Goal: Information Seeking & Learning: Learn about a topic

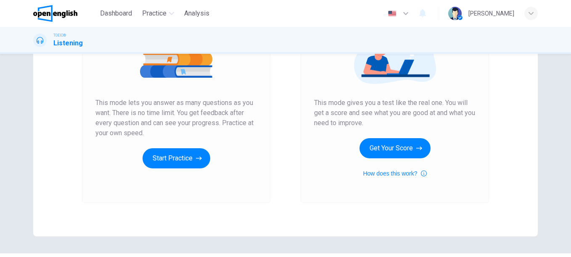
scroll to position [84, 0]
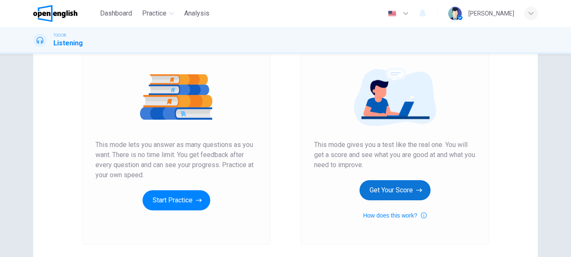
click at [377, 190] on button "Get Your Score" at bounding box center [394, 190] width 71 height 20
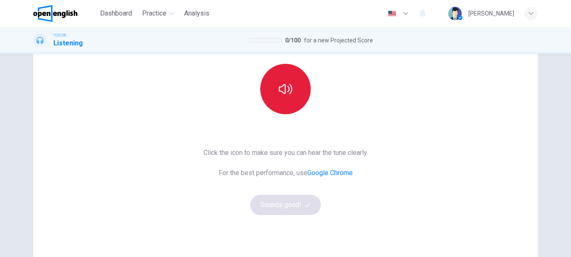
click at [295, 82] on button "button" at bounding box center [285, 89] width 50 height 50
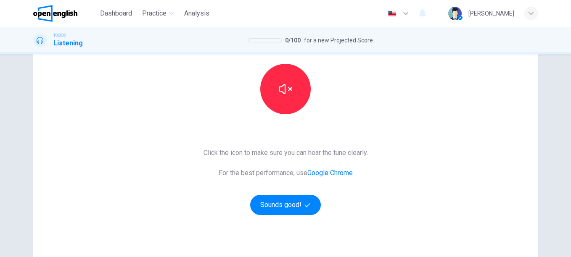
click at [264, 215] on div "This Section Requires Audio Click the icon to make sure you can hear the tune c…" at bounding box center [286, 133] width 178 height 292
click at [269, 211] on button "Sounds good!" at bounding box center [285, 205] width 71 height 20
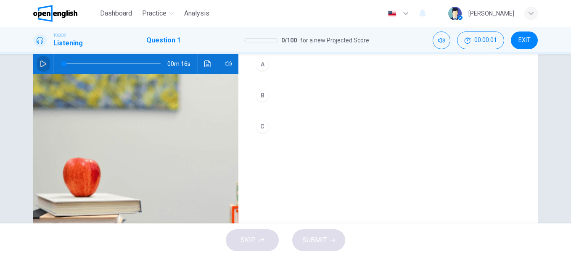
click at [43, 63] on icon "button" at bounding box center [43, 64] width 6 height 7
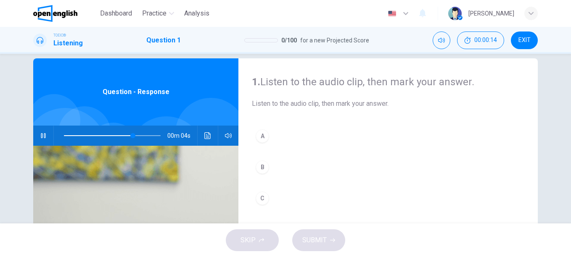
scroll to position [0, 0]
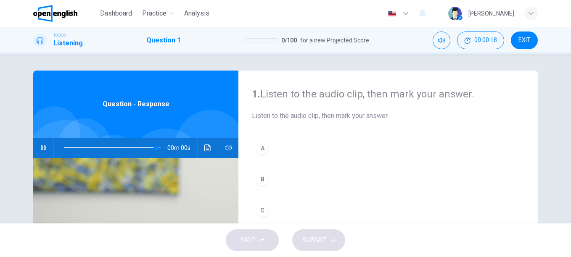
type input "*"
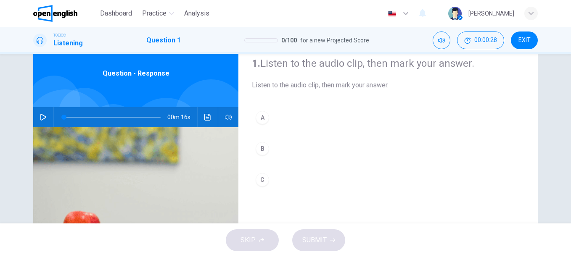
scroll to position [84, 0]
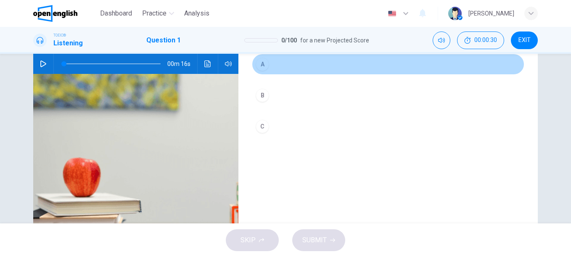
click at [260, 62] on div "A" at bounding box center [262, 64] width 13 height 13
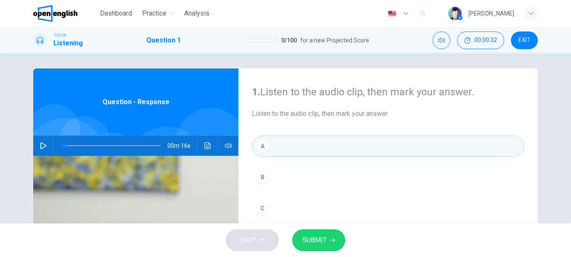
scroll to position [0, 0]
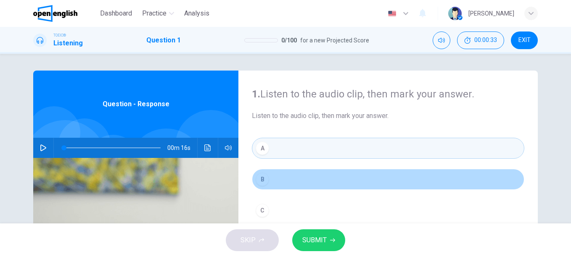
click at [278, 172] on button "B" at bounding box center [388, 179] width 272 height 21
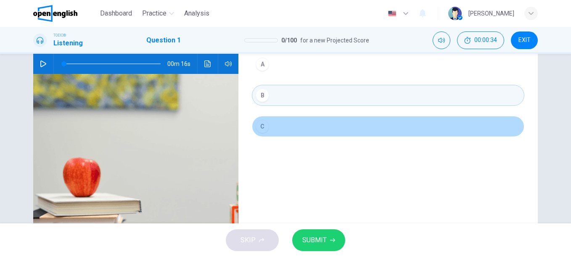
click at [353, 123] on button "C" at bounding box center [388, 126] width 272 height 21
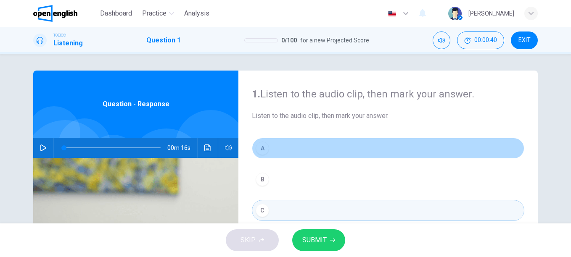
click at [308, 145] on button "A" at bounding box center [388, 148] width 272 height 21
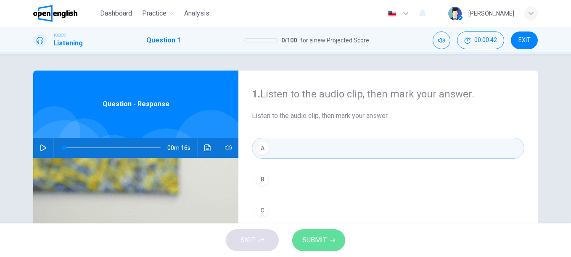
click at [317, 237] on span "SUBMIT" at bounding box center [314, 241] width 24 height 12
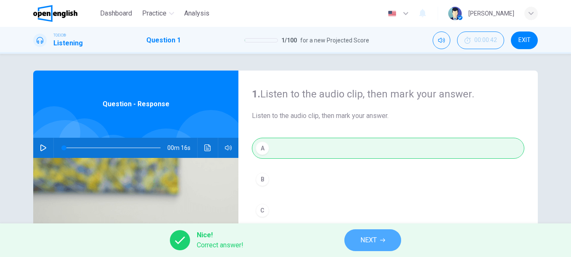
click at [374, 238] on span "NEXT" at bounding box center [368, 241] width 16 height 12
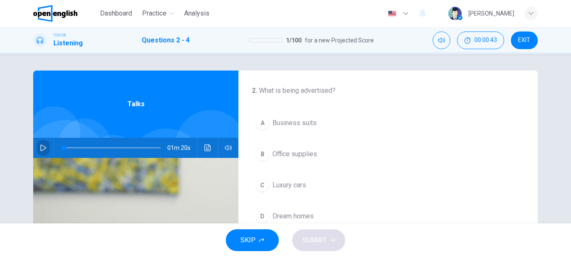
click at [37, 146] on button "button" at bounding box center [43, 148] width 13 height 20
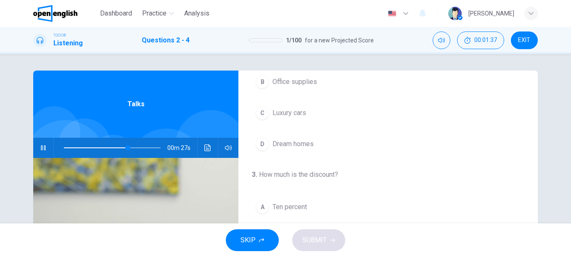
scroll to position [84, 0]
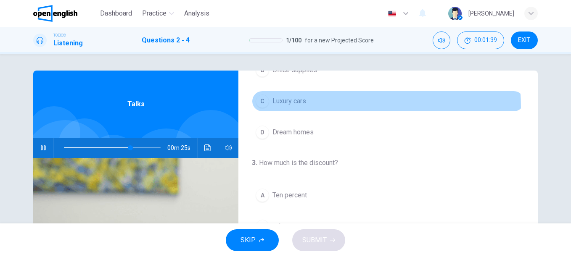
click at [273, 109] on button "C Luxury cars" at bounding box center [388, 101] width 272 height 21
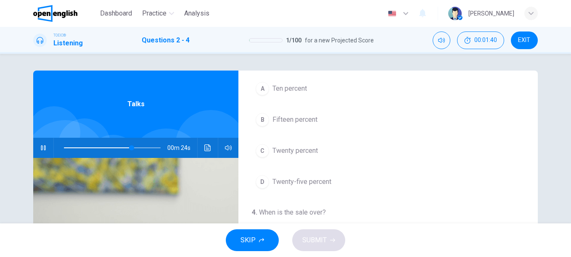
scroll to position [192, 0]
click at [324, 181] on span "Twenty-five percent" at bounding box center [301, 181] width 59 height 10
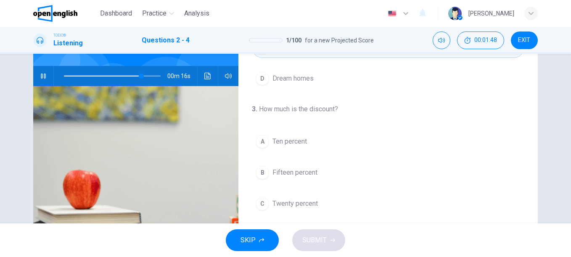
scroll to position [0, 0]
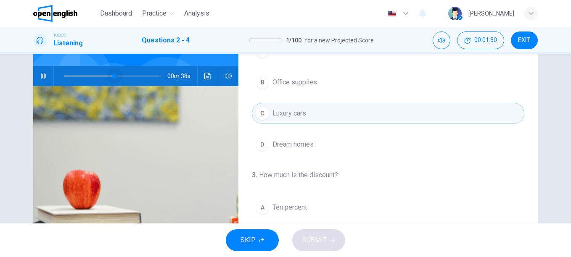
click at [113, 74] on span at bounding box center [112, 76] width 97 height 12
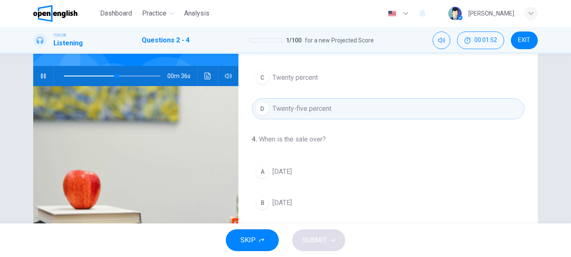
scroll to position [156, 0]
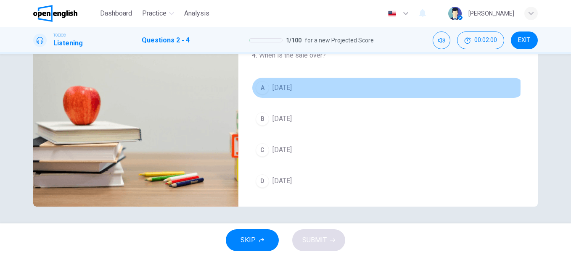
click at [282, 87] on span "Sunday" at bounding box center [281, 88] width 19 height 10
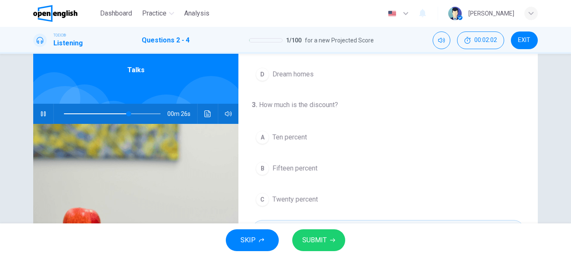
scroll to position [30, 0]
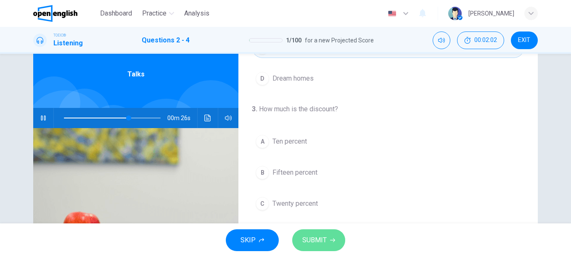
click at [318, 242] on span "SUBMIT" at bounding box center [314, 241] width 24 height 12
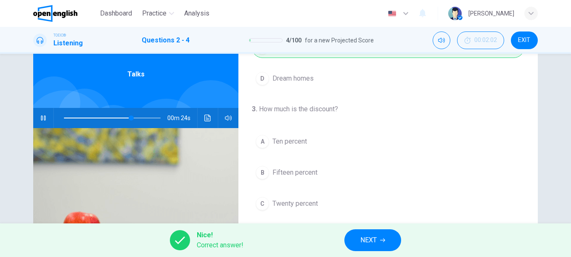
type input "**"
click at [392, 237] on button "NEXT" at bounding box center [372, 240] width 57 height 22
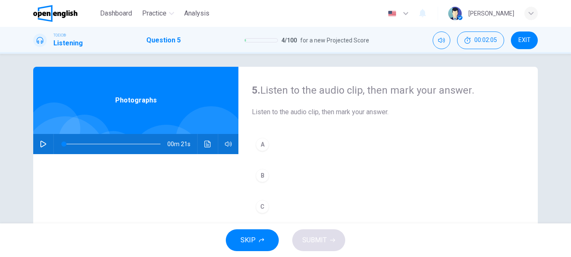
scroll to position [0, 0]
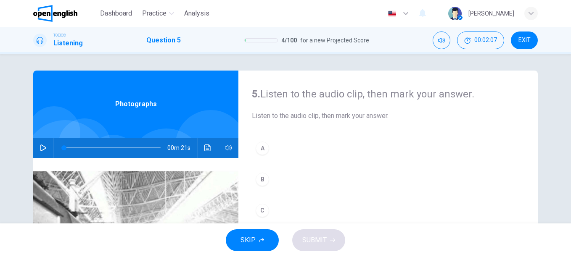
click at [251, 235] on span "SKIP" at bounding box center [247, 241] width 15 height 12
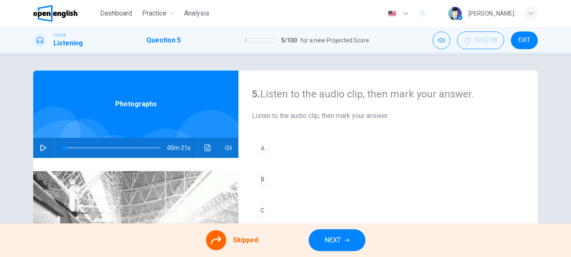
drag, startPoint x: 245, startPoint y: 244, endPoint x: 264, endPoint y: 252, distance: 19.8
click at [256, 249] on div "Skipped" at bounding box center [232, 240] width 52 height 20
click at [318, 237] on button "NEXT" at bounding box center [337, 240] width 57 height 22
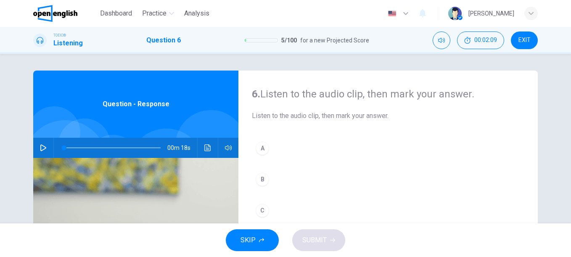
click at [248, 240] on span "SKIP" at bounding box center [247, 241] width 15 height 12
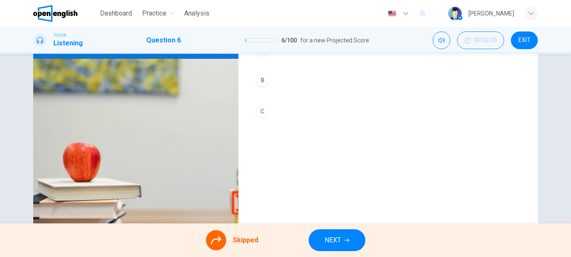
scroll to position [126, 0]
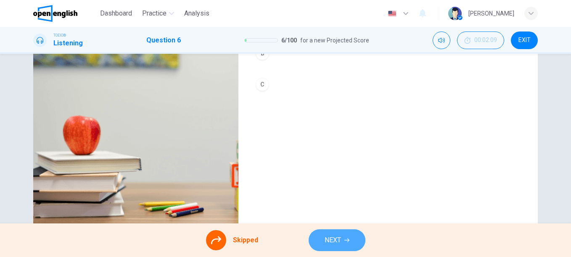
click at [332, 243] on span "NEXT" at bounding box center [332, 241] width 16 height 12
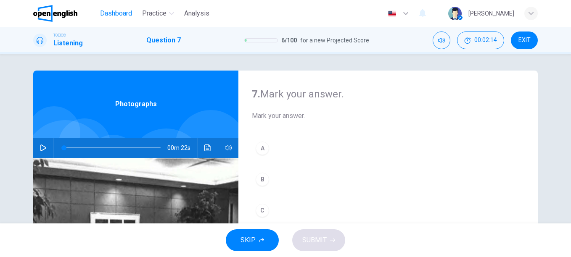
click at [118, 15] on span "Dashboard" at bounding box center [116, 13] width 32 height 10
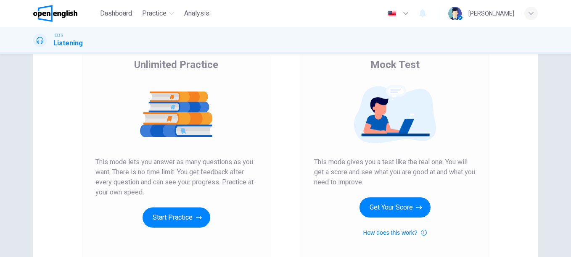
scroll to position [126, 0]
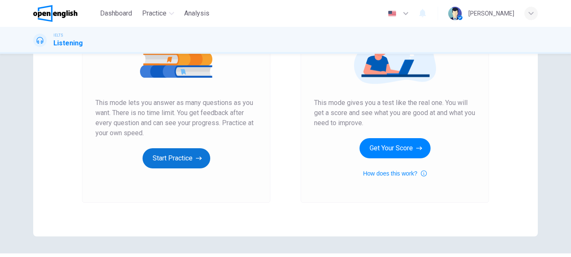
click at [176, 153] on button "Start Practice" at bounding box center [176, 158] width 68 height 20
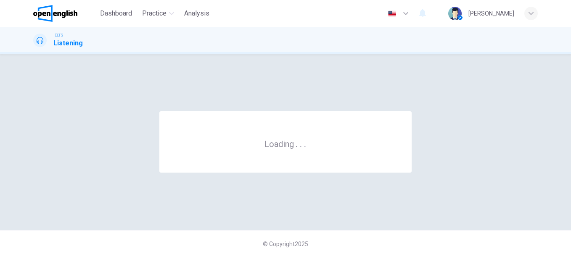
scroll to position [0, 0]
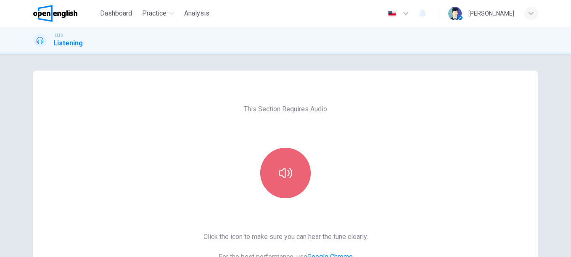
click at [278, 157] on button "button" at bounding box center [285, 173] width 50 height 50
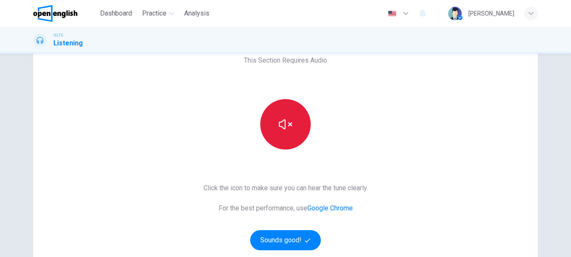
scroll to position [126, 0]
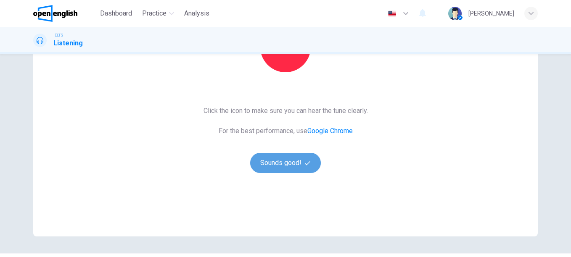
click at [295, 156] on button "Sounds good!" at bounding box center [285, 163] width 71 height 20
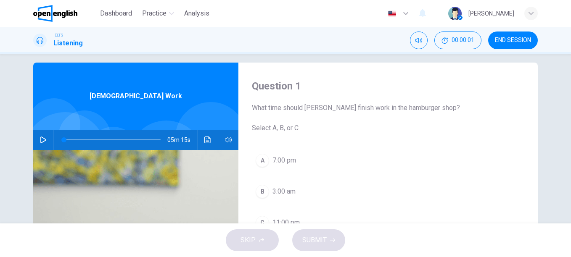
scroll to position [0, 0]
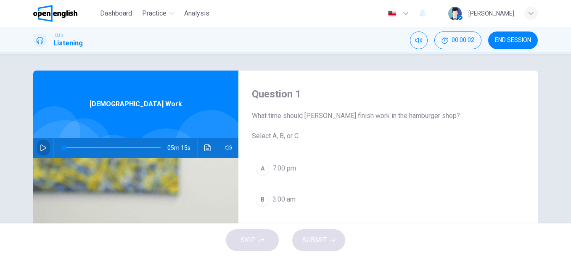
click at [42, 143] on button "button" at bounding box center [43, 148] width 13 height 20
type input "**"
click at [511, 39] on span "END SESSION" at bounding box center [513, 40] width 36 height 7
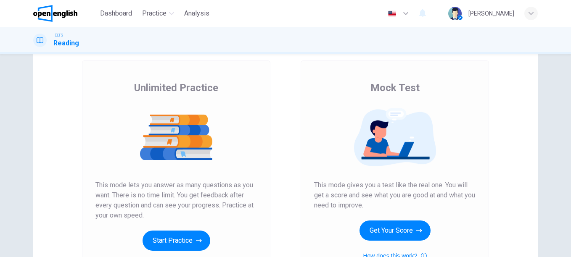
scroll to position [84, 0]
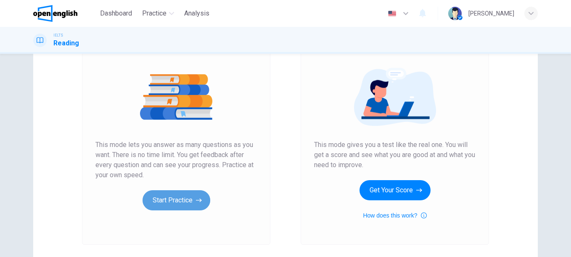
click at [185, 198] on button "Start Practice" at bounding box center [176, 200] width 68 height 20
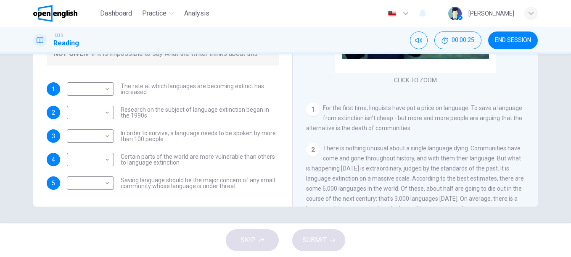
scroll to position [0, 0]
